Goal: Entertainment & Leisure: Consume media (video, audio)

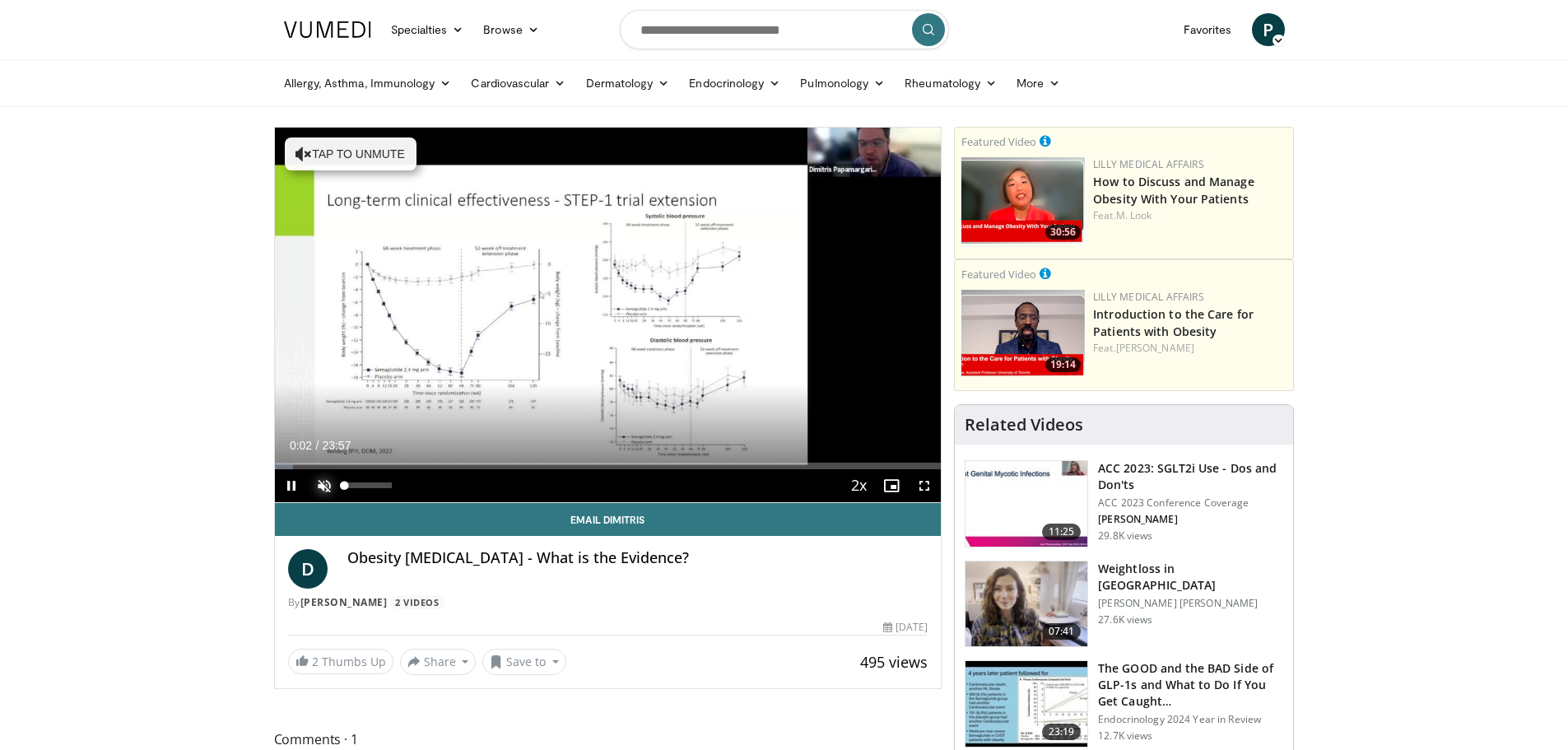
click at [324, 481] on span "Video Player" at bounding box center [324, 485] width 33 height 33
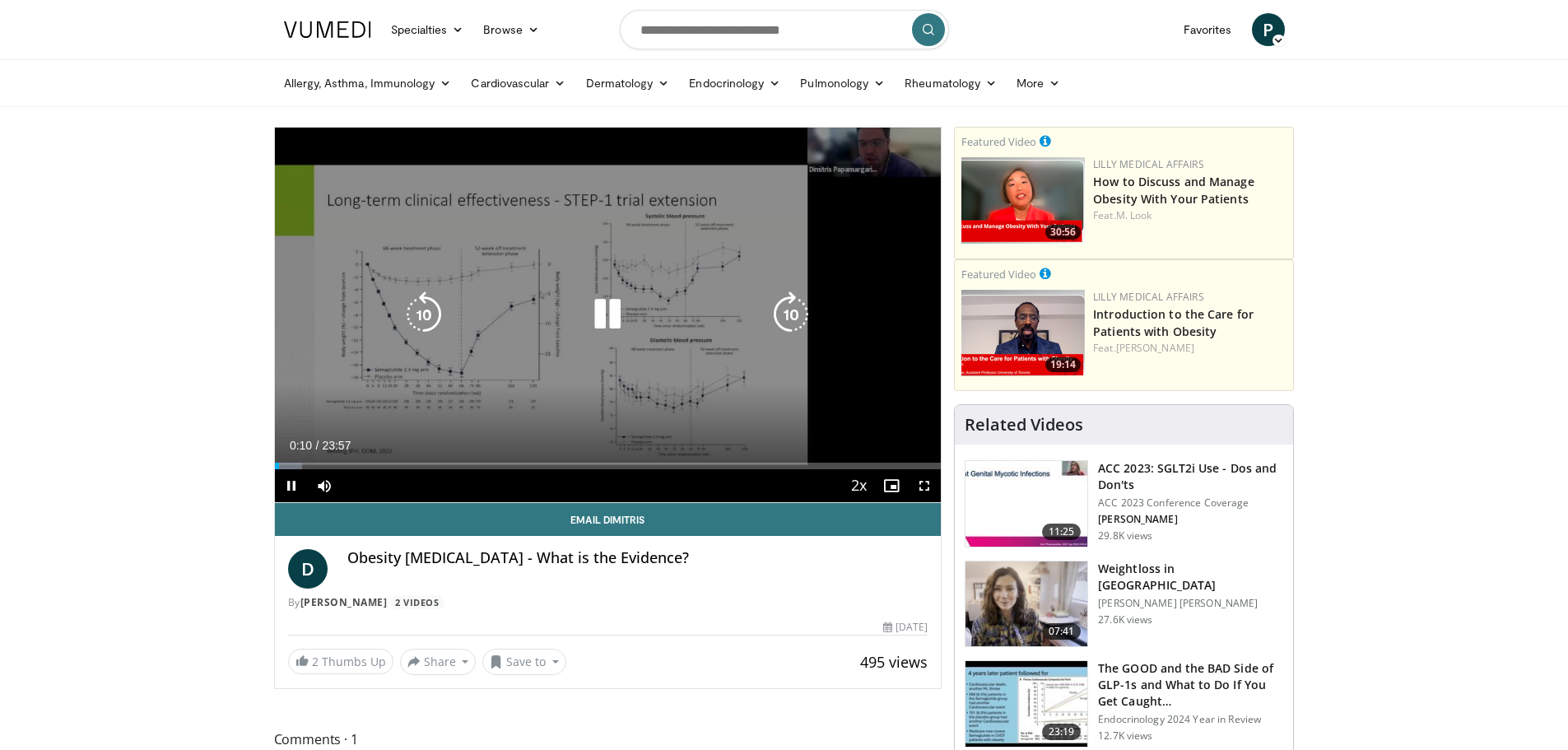
click at [599, 327] on icon "Video Player" at bounding box center [607, 314] width 46 height 46
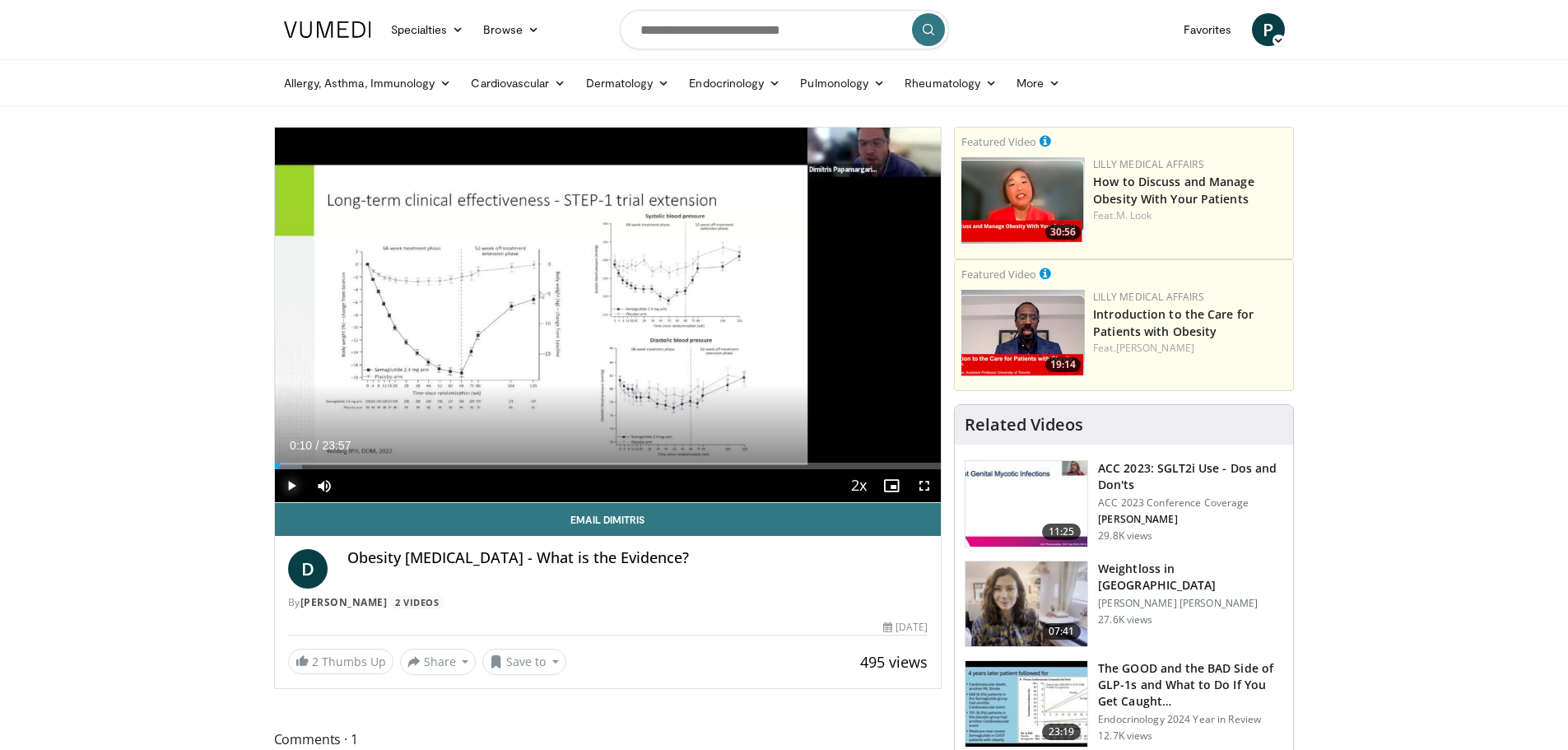
click at [294, 489] on span "Video Player" at bounding box center [291, 485] width 33 height 33
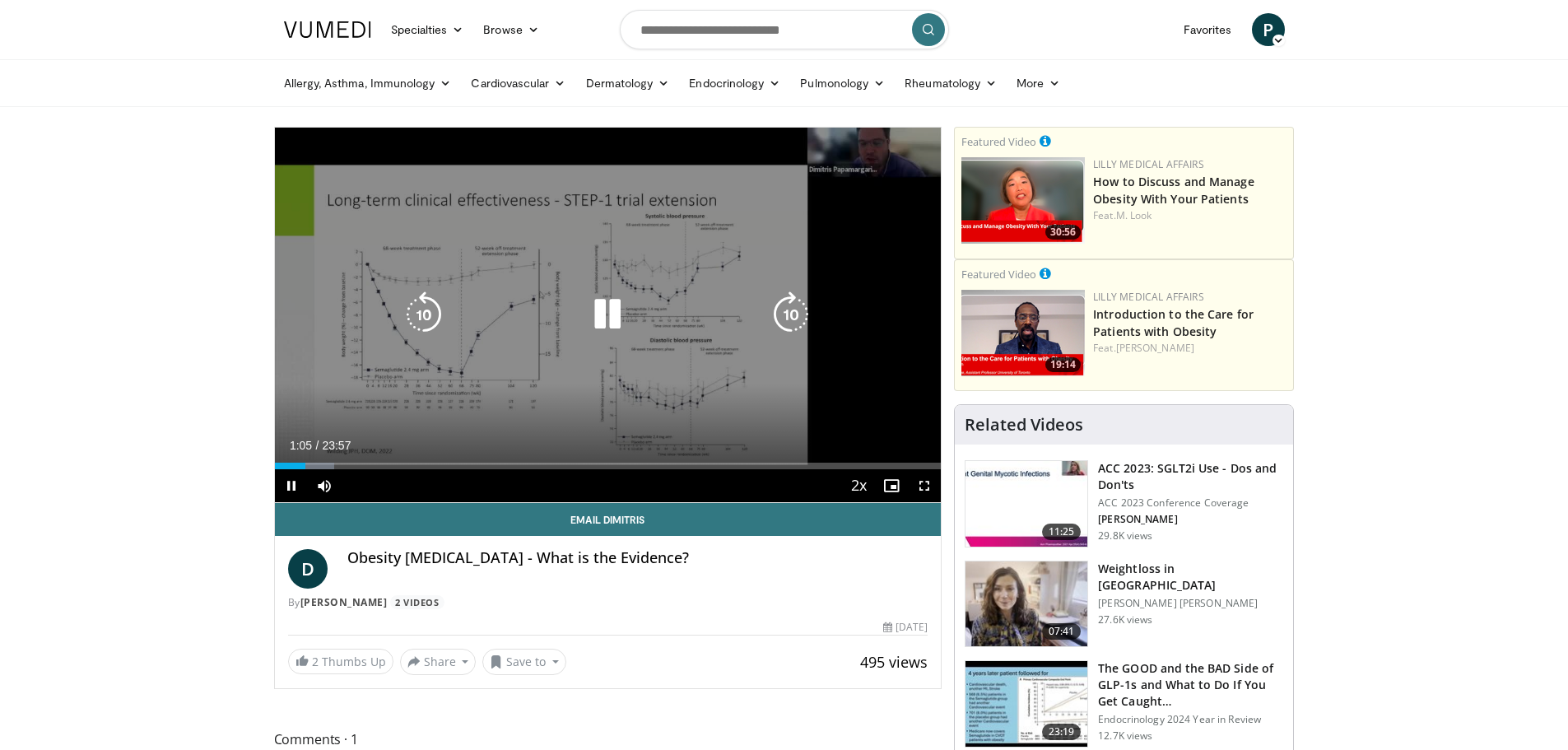
click at [605, 321] on icon "Video Player" at bounding box center [607, 314] width 46 height 46
